Goal: Find specific page/section: Find specific page/section

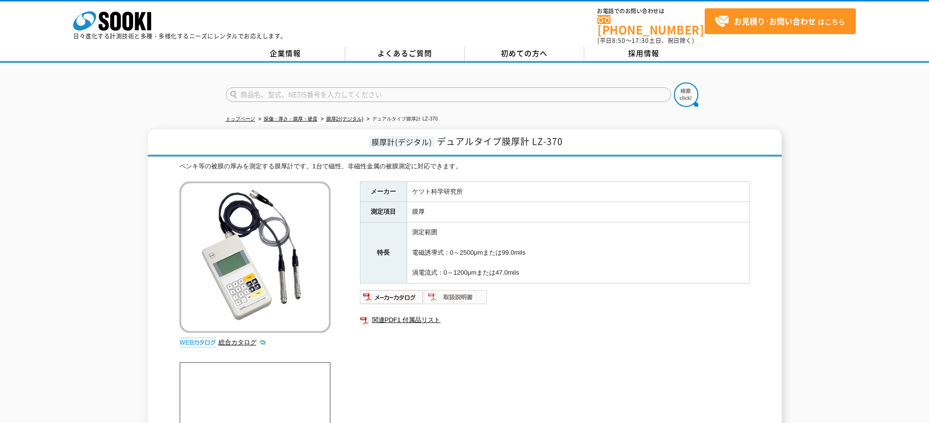
click at [440, 293] on img at bounding box center [456, 297] width 64 height 16
click at [316, 87] on input "text" at bounding box center [448, 94] width 445 height 15
type input "LH-373"
click at [674, 82] on button at bounding box center [686, 94] width 24 height 24
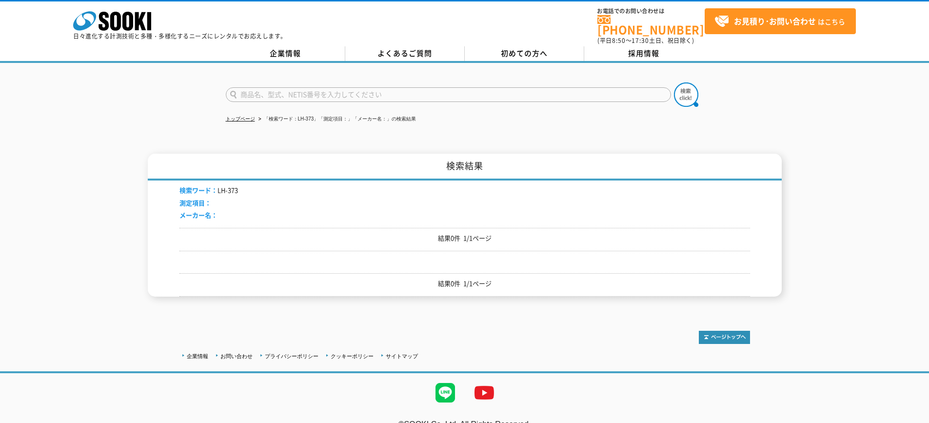
click at [228, 181] on div "検索ワード： LH-373 測定項目： メーカー名：" at bounding box center [465, 204] width 571 height 47
click at [227, 185] on li "検索ワード： LH-373" at bounding box center [209, 190] width 59 height 10
click at [259, 89] on input "text" at bounding box center [448, 94] width 445 height 15
type input "373"
click at [682, 88] on img at bounding box center [686, 94] width 24 height 24
